Goal: Task Accomplishment & Management: Use online tool/utility

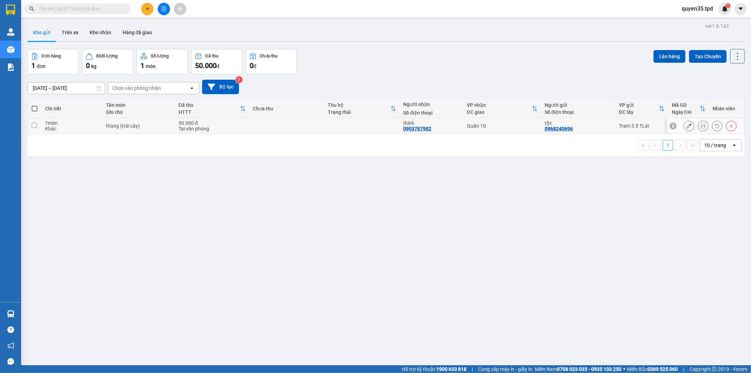
click at [33, 126] on input "checkbox" at bounding box center [34, 125] width 5 height 5
checkbox input "true"
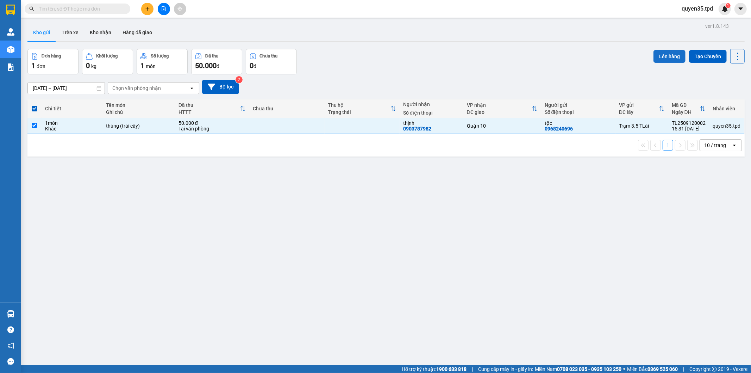
click at [664, 59] on button "Lên hàng" at bounding box center [670, 56] width 32 height 13
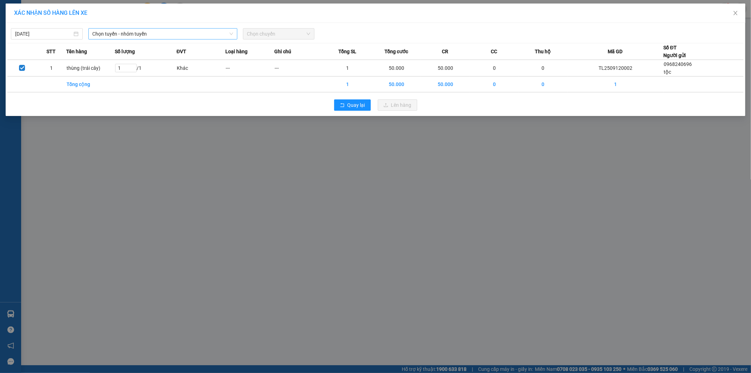
click at [161, 35] on span "Chọn tuyến - nhóm tuyến" at bounding box center [163, 34] width 141 height 11
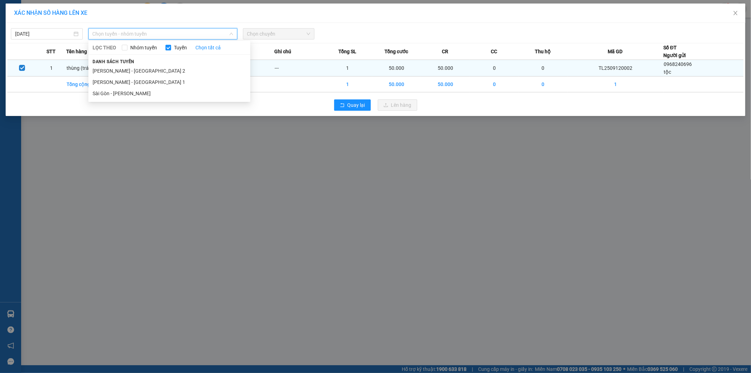
click at [140, 70] on li "[PERSON_NAME] - [GEOGRAPHIC_DATA] 2" at bounding box center [169, 70] width 162 height 11
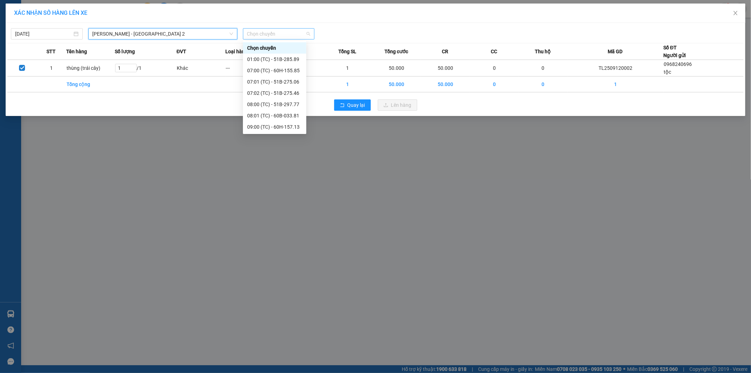
click at [268, 36] on span "Chọn chuyến" at bounding box center [278, 34] width 63 height 11
click at [272, 125] on div "17:00 (TC) - 51B-297.77" at bounding box center [274, 127] width 55 height 8
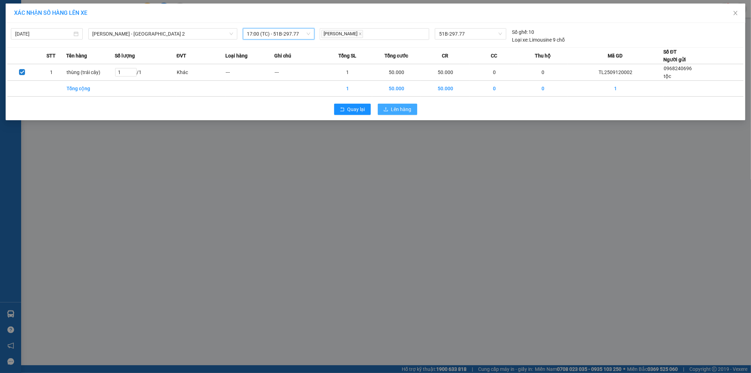
click at [400, 109] on span "Lên hàng" at bounding box center [401, 109] width 20 height 8
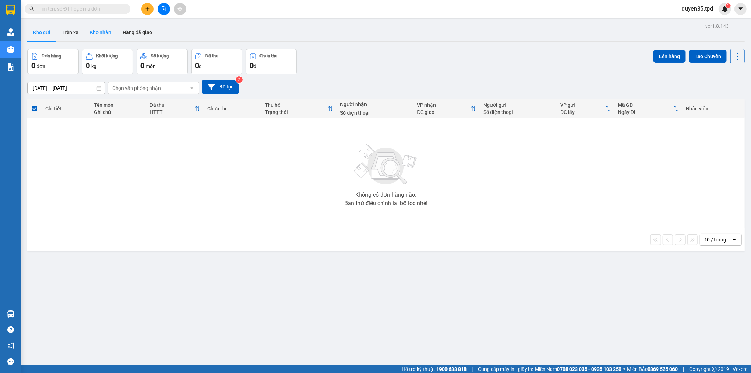
click at [107, 26] on button "Kho nhận" at bounding box center [100, 32] width 33 height 17
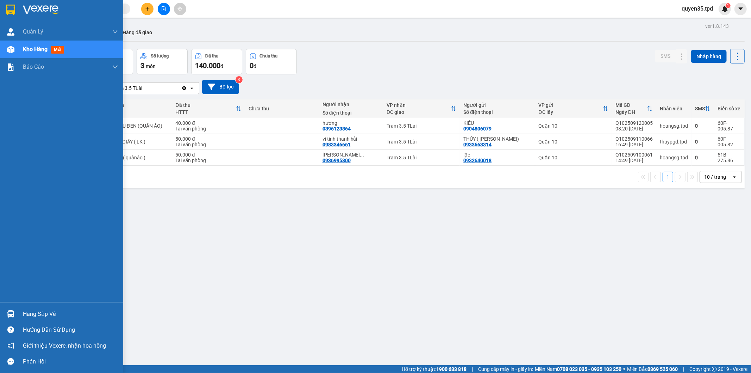
click at [22, 309] on div "Hàng sắp về" at bounding box center [61, 314] width 123 height 16
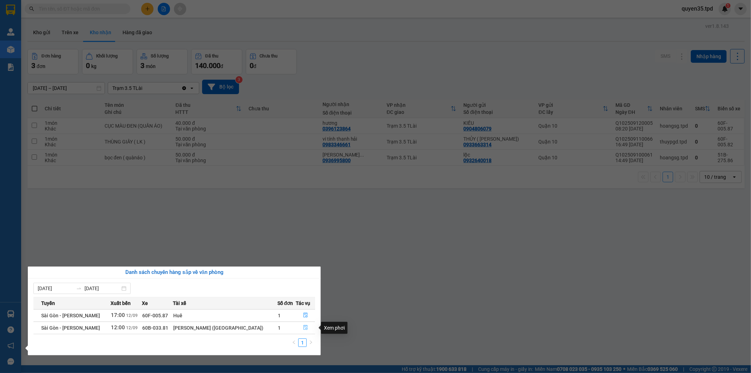
click at [304, 328] on icon "file-done" at bounding box center [306, 327] width 4 height 5
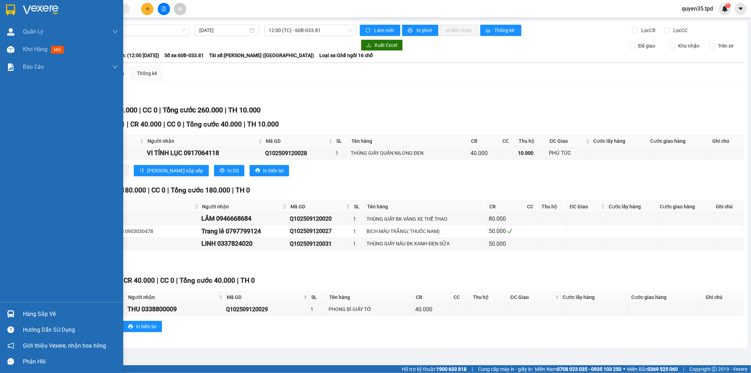
click at [15, 309] on div at bounding box center [11, 313] width 12 height 12
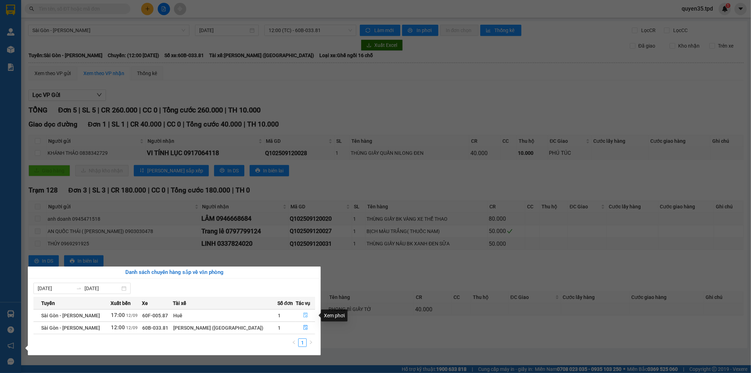
click at [304, 314] on icon "file-done" at bounding box center [305, 314] width 5 height 5
